Goal: Navigation & Orientation: Go to known website

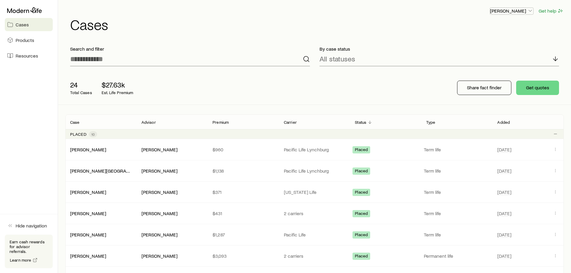
click at [522, 10] on p "[PERSON_NAME]" at bounding box center [511, 11] width 43 height 6
click at [495, 88] on p "Share fact finder" at bounding box center [484, 88] width 34 height 6
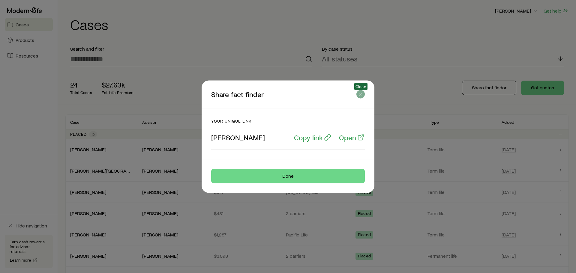
click at [358, 94] on icon "button" at bounding box center [361, 94] width 6 height 6
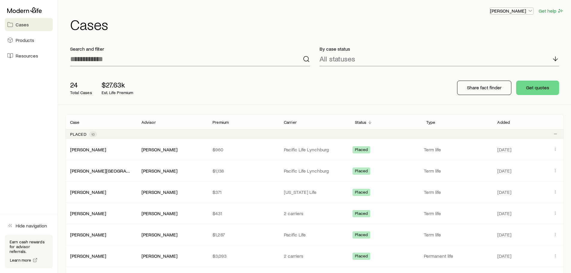
click at [517, 9] on p "[PERSON_NAME]" at bounding box center [511, 11] width 43 height 6
click at [507, 26] on span "Licenses and contracts" at bounding box center [499, 27] width 49 height 6
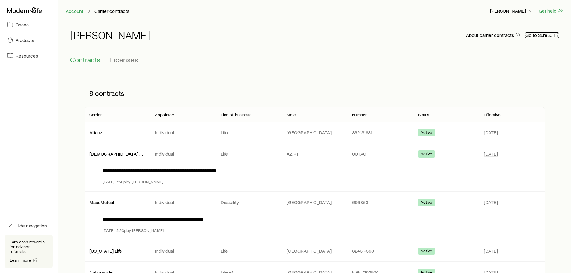
click at [545, 34] on link "Go to SureLC" at bounding box center [543, 35] width 34 height 6
click at [517, 10] on p "[PERSON_NAME]" at bounding box center [511, 11] width 43 height 6
click at [480, 56] on span "Sign out" at bounding box center [483, 56] width 16 height 6
